Goal: Task Accomplishment & Management: Use online tool/utility

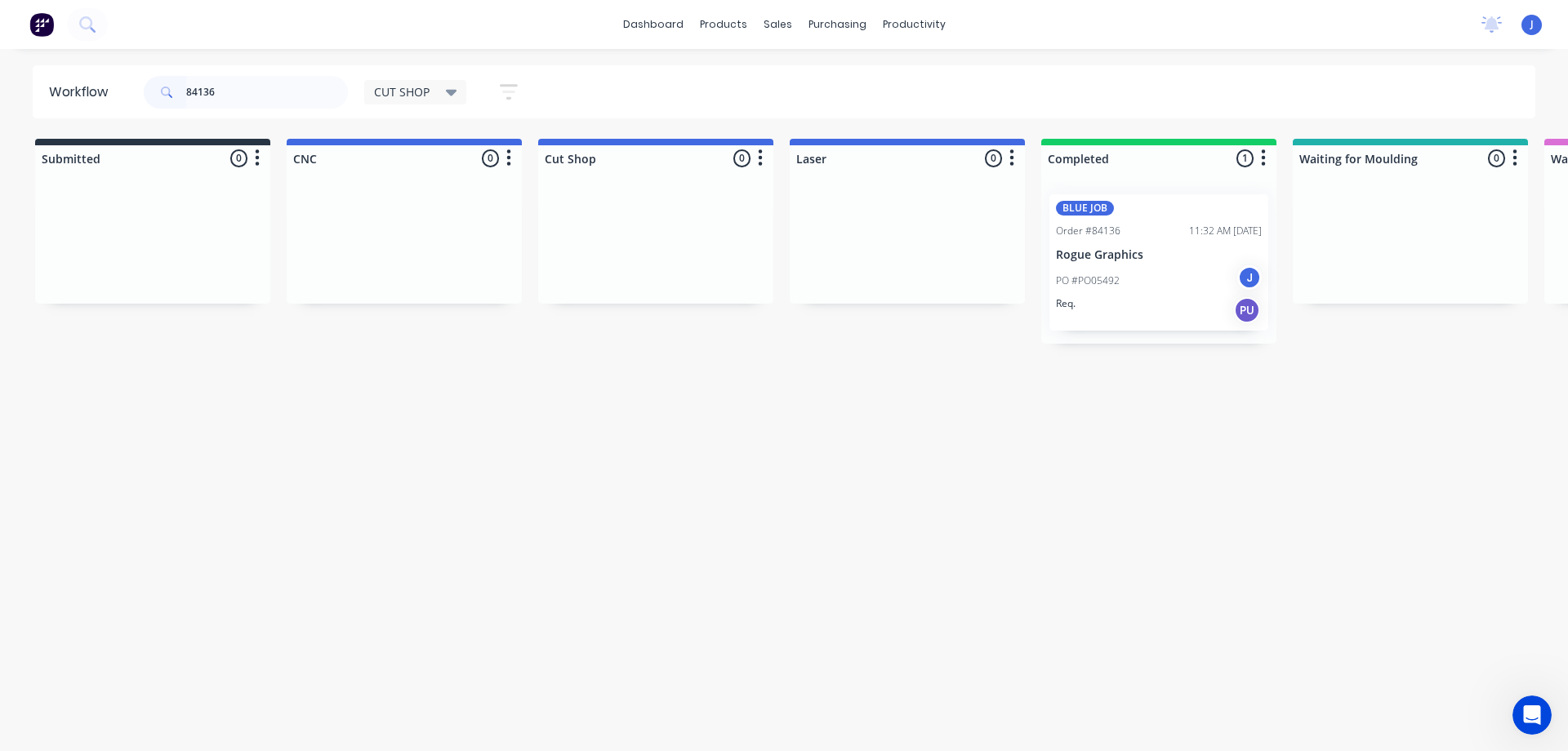
drag, startPoint x: 0, startPoint y: 0, endPoint x: 51, endPoint y: 101, distance: 113.1
click at [26, 99] on div "Workflow 84136 CUT SHOP Save new view None edit CUT SHOP (Default) edit DISPATC…" at bounding box center [784, 92] width 1568 height 53
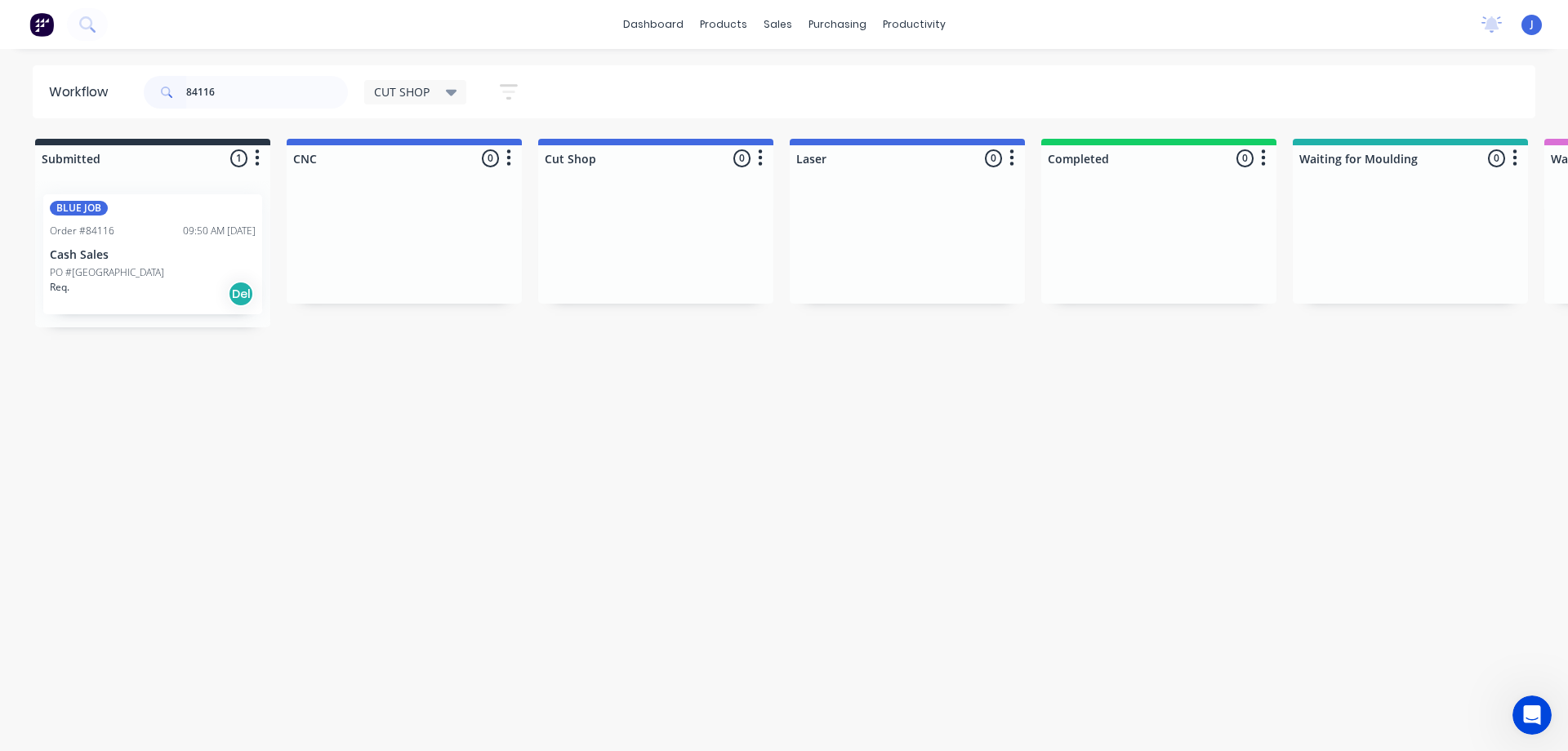
click at [179, 248] on p "Cash Sales" at bounding box center [153, 255] width 206 height 14
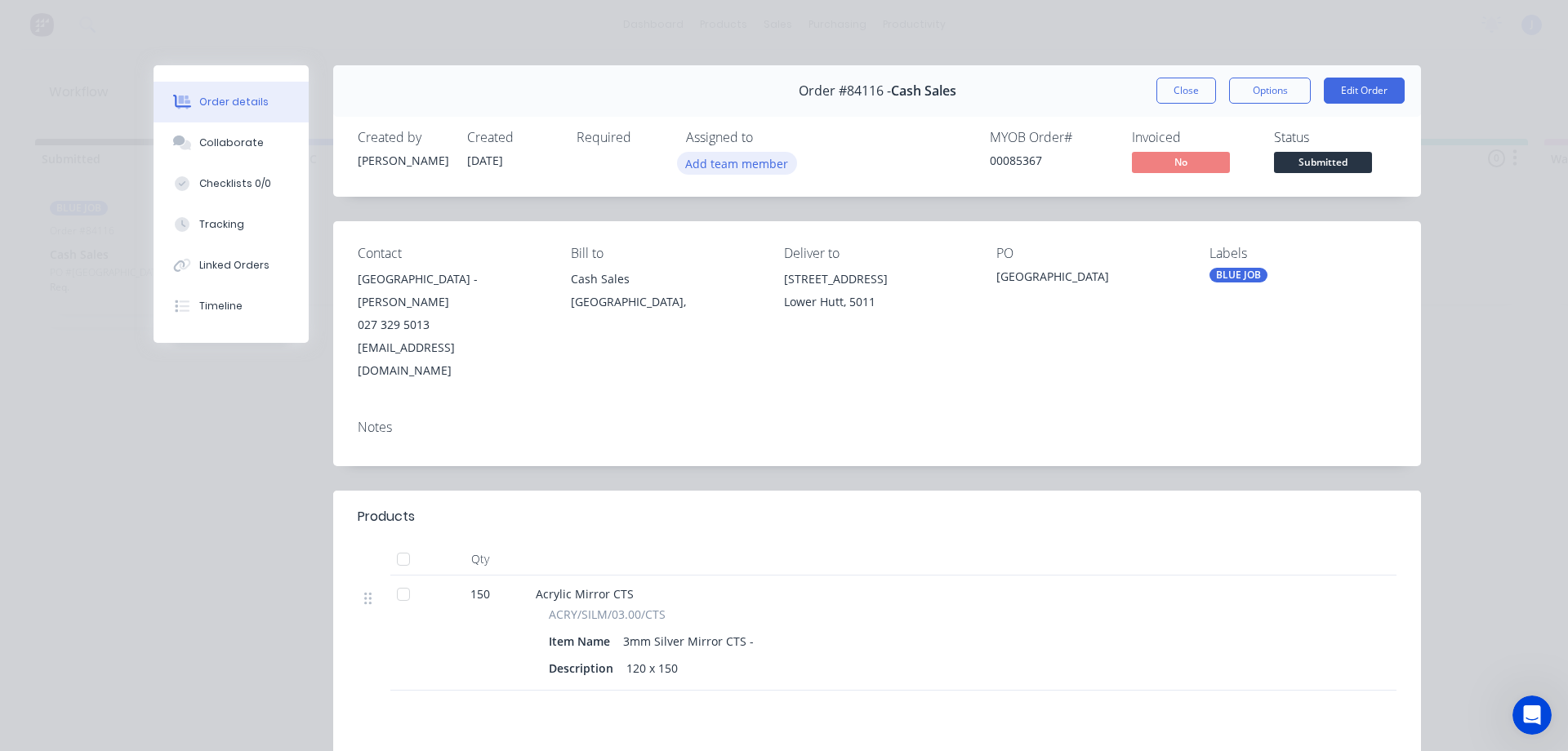
click at [729, 163] on button "Add team member" at bounding box center [737, 162] width 120 height 22
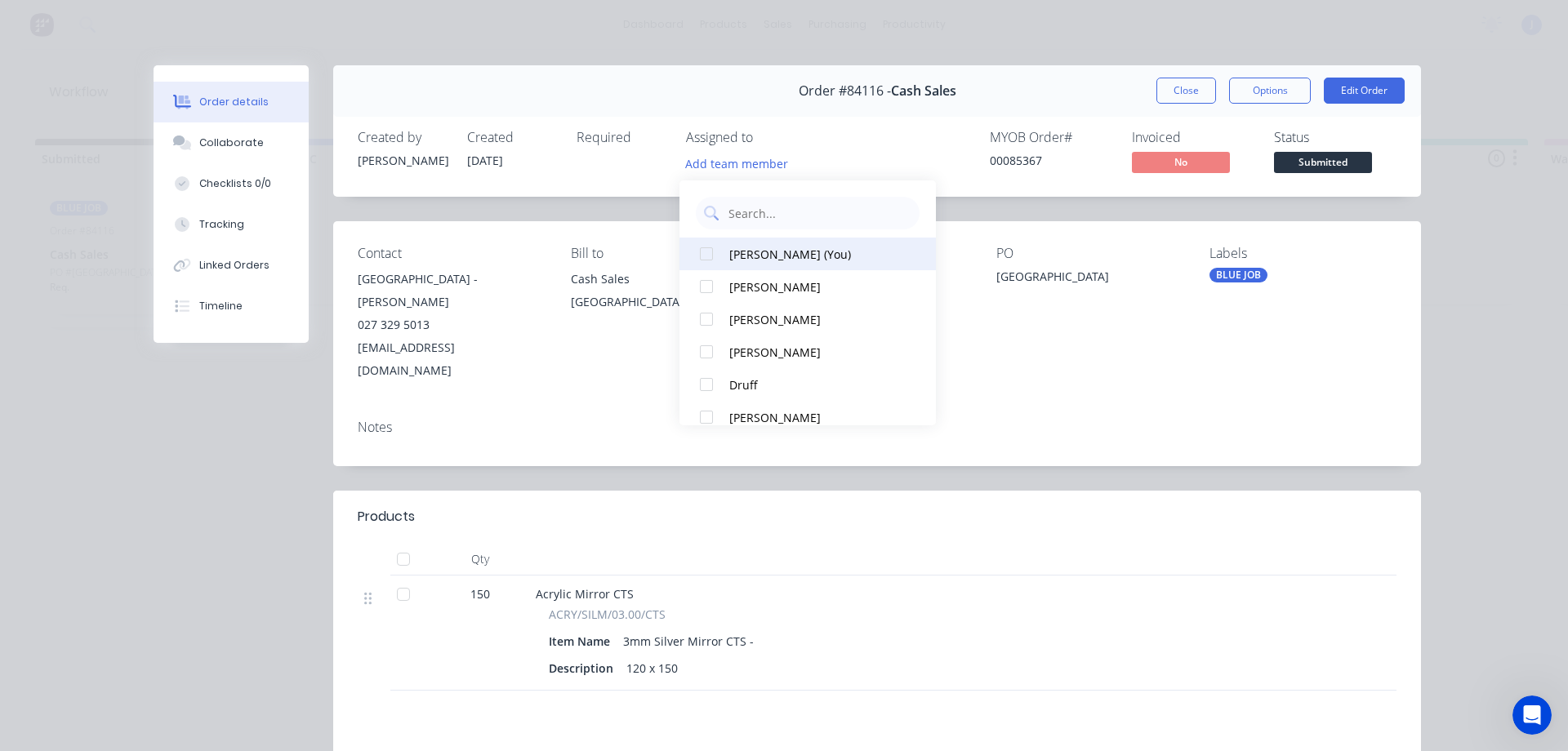
drag, startPoint x: 765, startPoint y: 247, endPoint x: 805, endPoint y: 244, distance: 40.1
click at [767, 247] on div "[PERSON_NAME] (You)" at bounding box center [816, 254] width 172 height 17
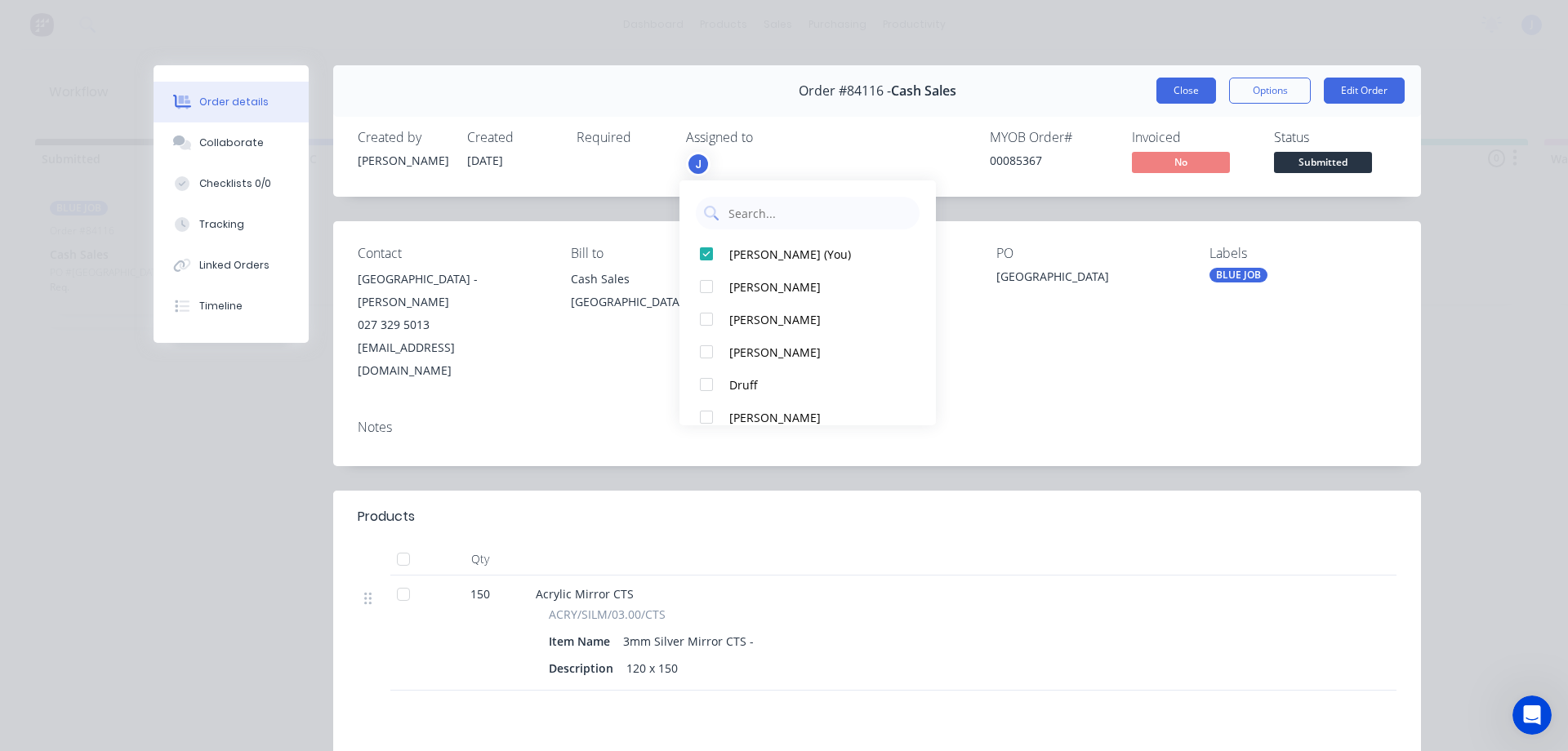
click at [1177, 84] on button "Close" at bounding box center [1186, 91] width 60 height 26
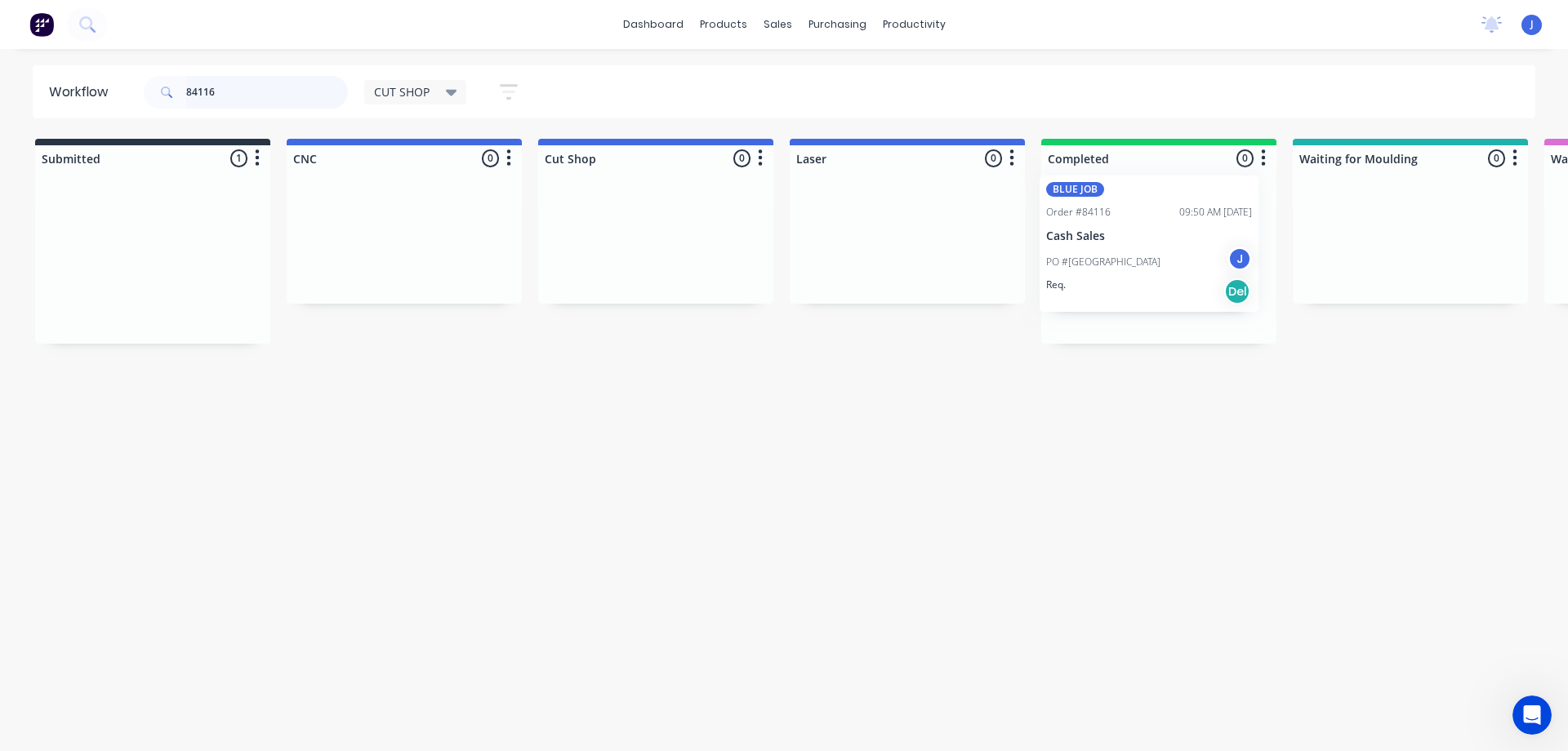
drag, startPoint x: 164, startPoint y: 281, endPoint x: 1160, endPoint y: 263, distance: 996.2
drag, startPoint x: 286, startPoint y: 93, endPoint x: 150, endPoint y: 188, distance: 165.9
click at [1, 128] on div "Workflow 84116 CUT SHOP Save new view None edit CUT SHOP (Default) edit DISPATC…" at bounding box center [784, 391] width 1568 height 653
type input "84012"
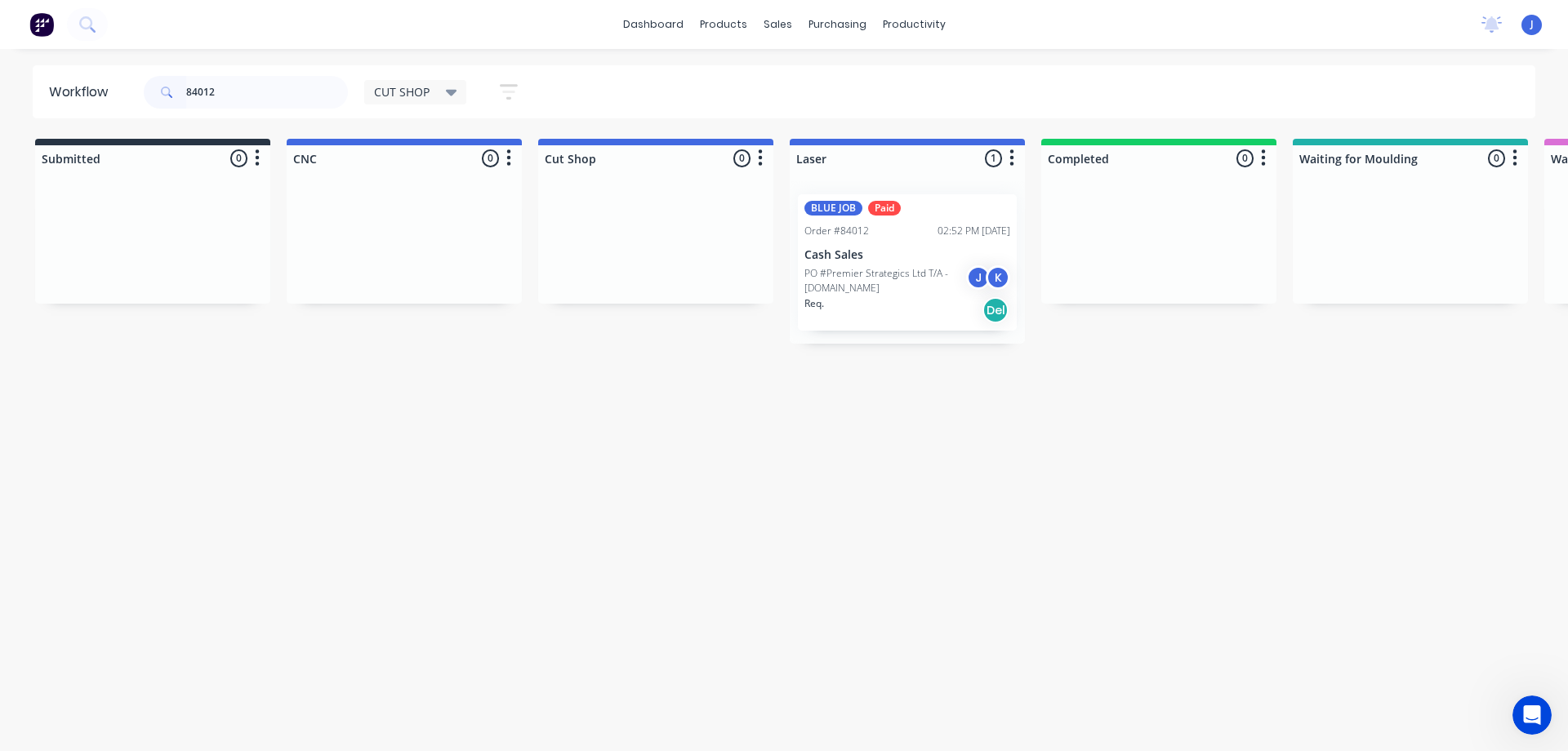
click at [860, 286] on p "PO #Premier Strategics Ltd T/A - [DOMAIN_NAME]" at bounding box center [885, 281] width 162 height 29
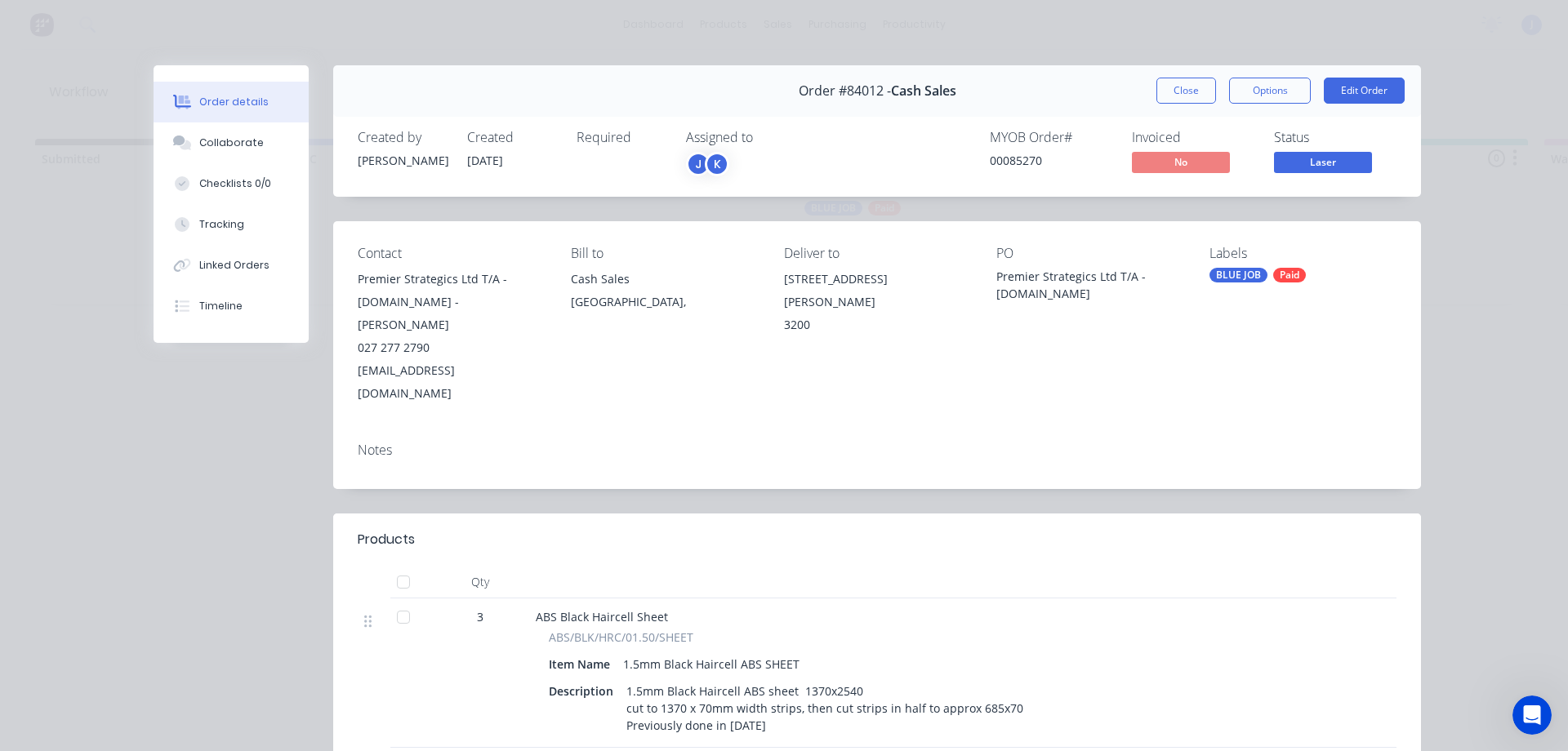
click at [1176, 84] on button "Close" at bounding box center [1186, 91] width 60 height 26
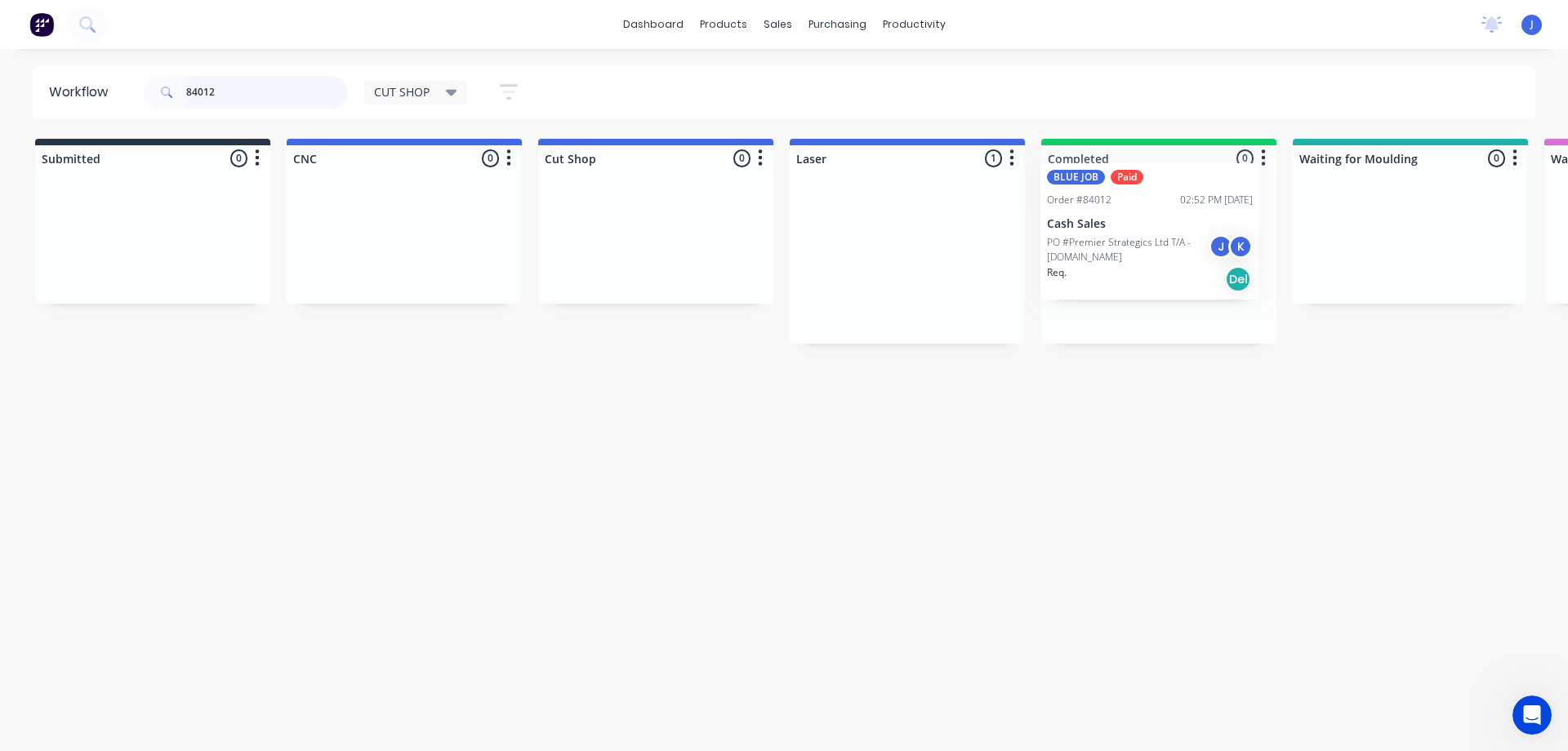
drag, startPoint x: 901, startPoint y: 279, endPoint x: 1153, endPoint y: 259, distance: 252.8
